Goal: Find specific page/section: Find specific page/section

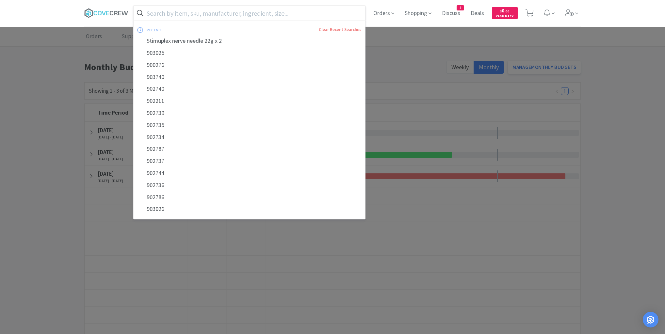
click at [204, 14] on input "text" at bounding box center [250, 13] width 232 height 15
paste input "046.10000.2"
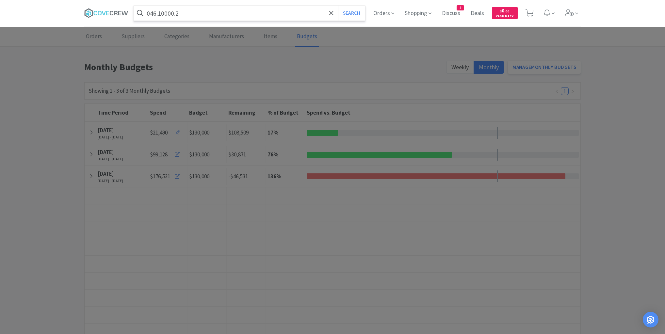
click at [338, 6] on button "Search" at bounding box center [351, 13] width 27 height 15
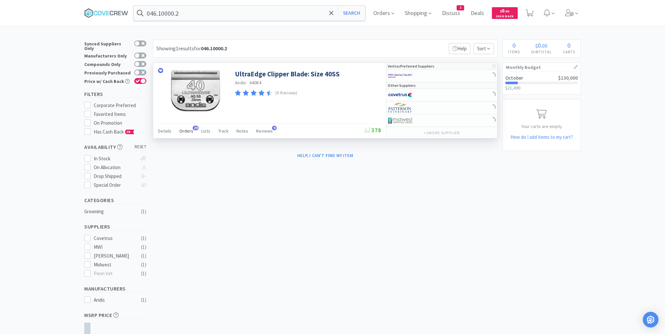
click at [188, 129] on span "Orders" at bounding box center [186, 131] width 14 height 6
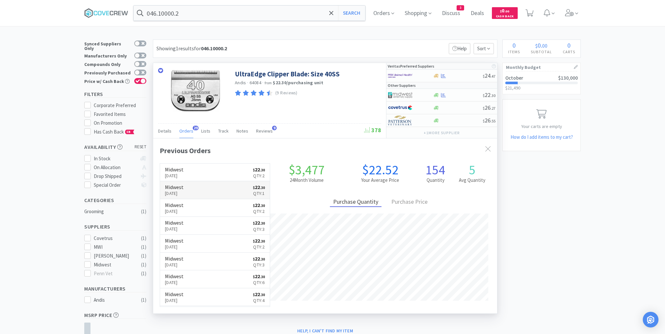
scroll to position [175, 344]
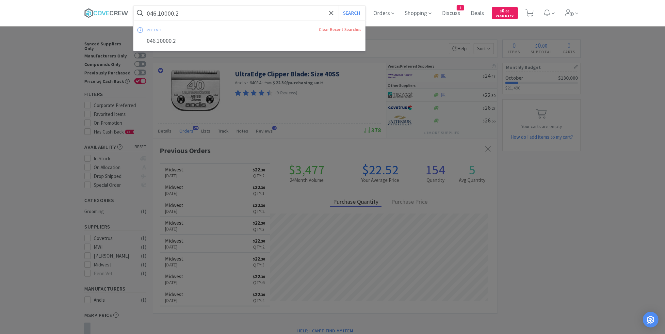
drag, startPoint x: 314, startPoint y: 13, endPoint x: 314, endPoint y: 20, distance: 6.5
click at [314, 13] on input "046.10000.2" at bounding box center [250, 13] width 232 height 15
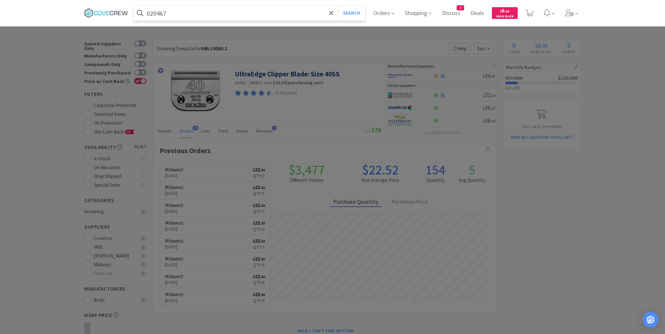
click at [338, 6] on button "Search" at bounding box center [351, 13] width 27 height 15
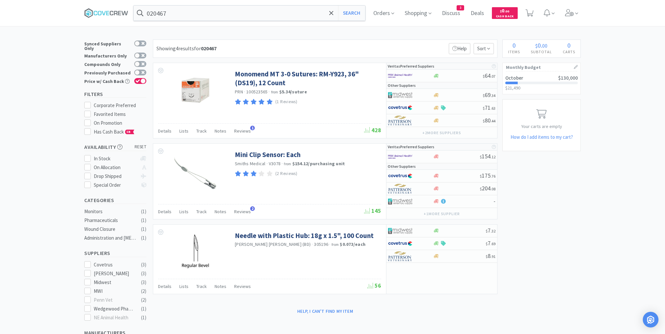
click at [239, 311] on div "Help, I can't find my item" at bounding box center [325, 311] width 345 height 11
click at [257, 12] on input "020467" at bounding box center [250, 13] width 232 height 15
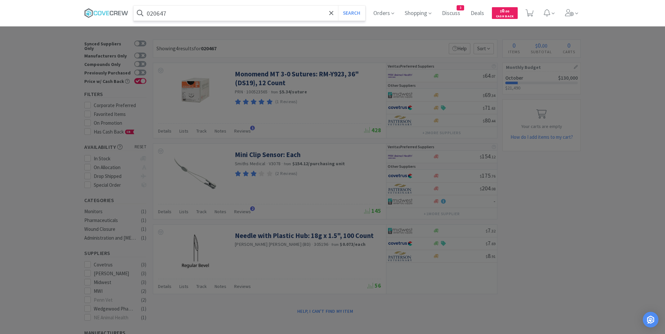
click at [338, 6] on button "Search" at bounding box center [351, 13] width 27 height 15
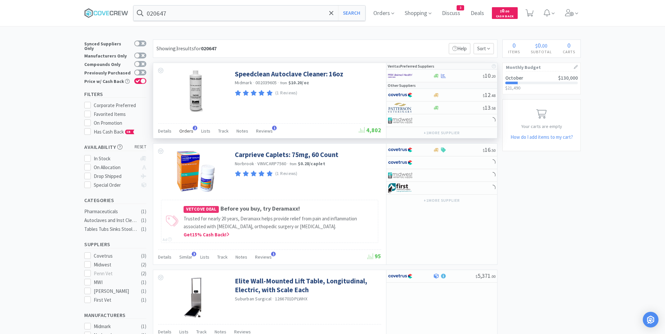
click at [186, 130] on span "Orders" at bounding box center [186, 131] width 14 height 6
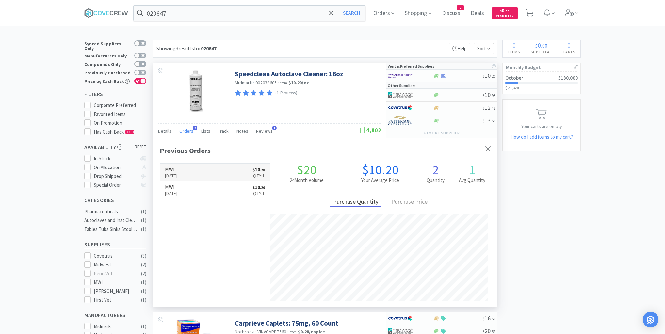
scroll to position [169, 344]
drag, startPoint x: 547, startPoint y: 233, endPoint x: 549, endPoint y: 243, distance: 10.7
click at [547, 233] on div "× Filter Results Synced Suppliers Only Manufacturers Only Compounds Only Previo…" at bounding box center [332, 286] width 497 height 492
click at [32, 59] on div "× Filter Results Synced Suppliers Only Manufacturers Only Compounds Only Previo…" at bounding box center [332, 286] width 665 height 492
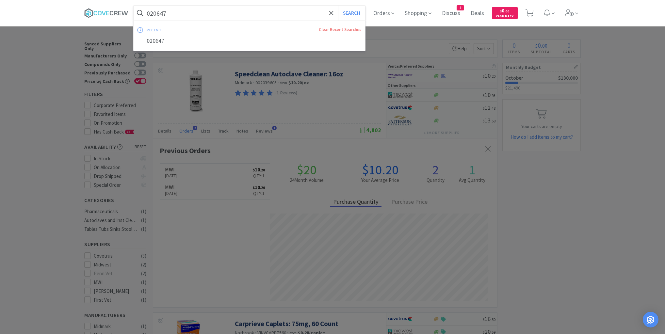
click at [198, 12] on input "020647" at bounding box center [250, 13] width 232 height 15
paste input "DYNJP2005S"
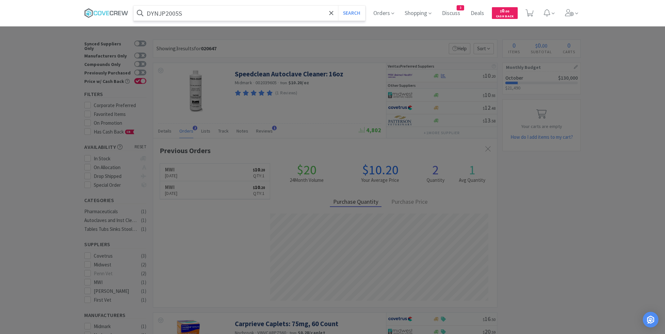
type input "DYNJP2005S"
click at [338, 6] on button "Search" at bounding box center [351, 13] width 27 height 15
